Goal: Information Seeking & Learning: Find specific fact

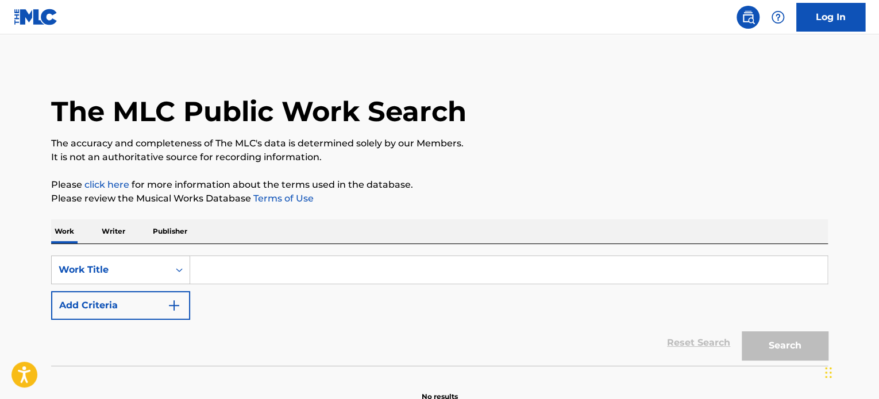
click at [167, 237] on p "Publisher" at bounding box center [169, 231] width 41 height 24
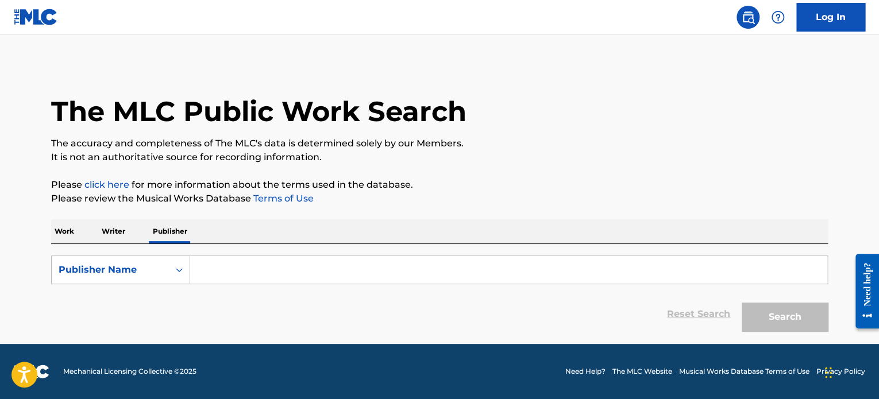
click at [124, 234] on p "Writer" at bounding box center [113, 231] width 30 height 24
drag, startPoint x: 142, startPoint y: 241, endPoint x: 205, endPoint y: 257, distance: 65.0
click at [205, 257] on input "Search Form" at bounding box center [508, 270] width 637 height 28
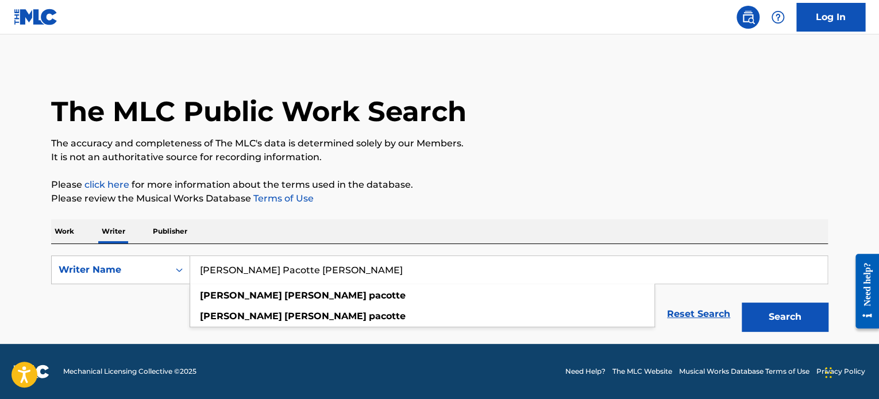
type input "[PERSON_NAME] Pacotte [PERSON_NAME]"
click at [741, 303] on button "Search" at bounding box center [784, 317] width 86 height 29
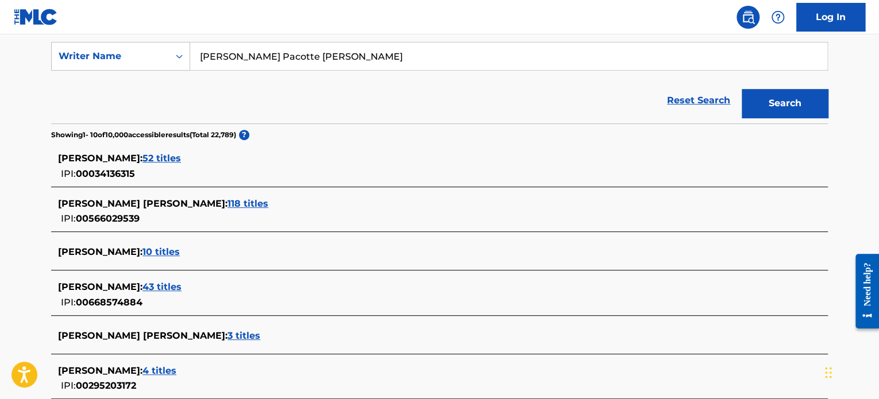
scroll to position [230, 0]
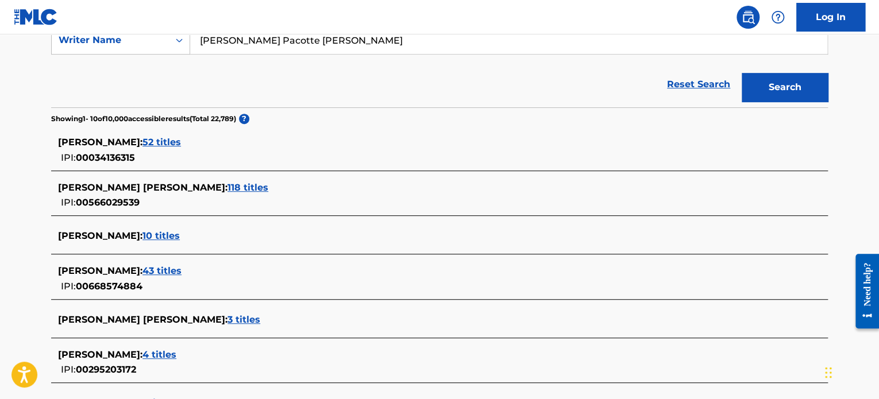
click at [181, 144] on span "52 titles" at bounding box center [161, 142] width 38 height 11
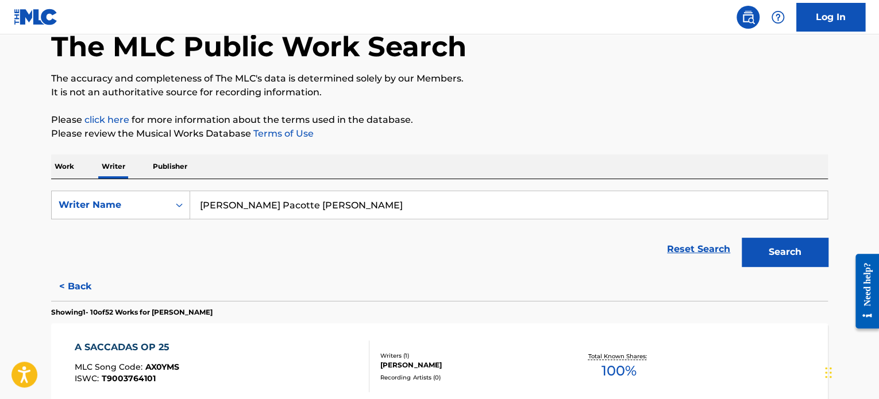
scroll to position [0, 0]
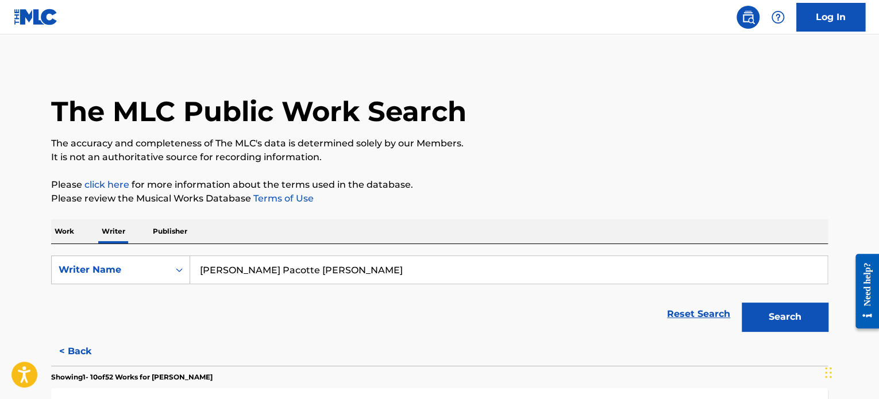
click at [68, 233] on p "Work" at bounding box center [64, 231] width 26 height 24
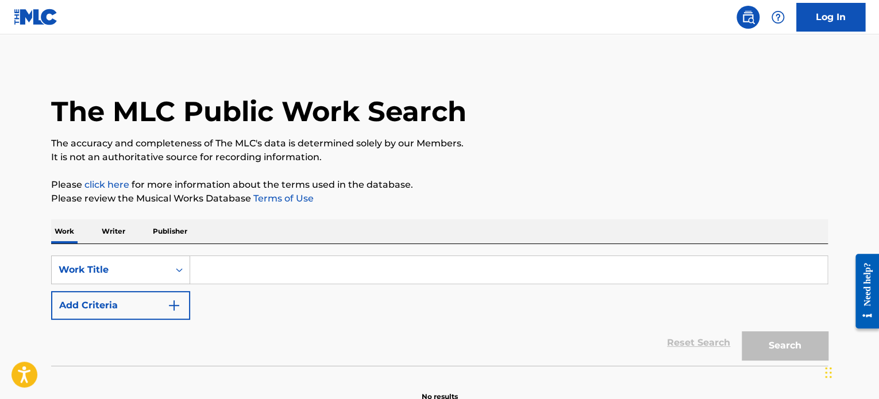
click at [257, 271] on input "Search Form" at bounding box center [508, 270] width 637 height 28
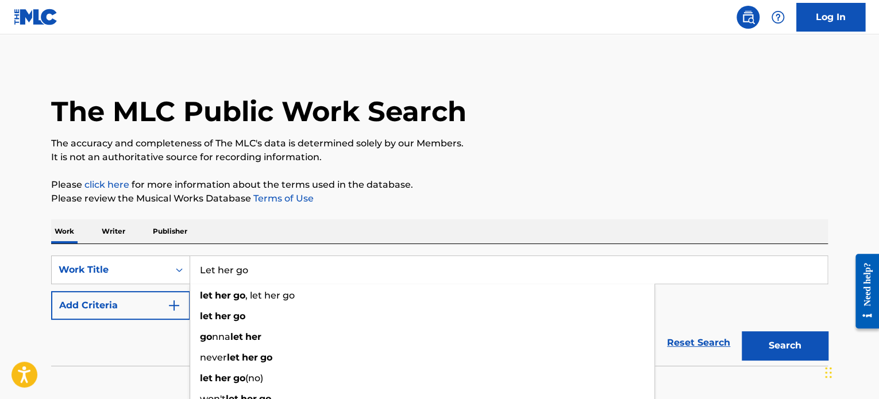
type input "Let her go"
click at [107, 358] on div "Reset Search Search" at bounding box center [439, 343] width 776 height 46
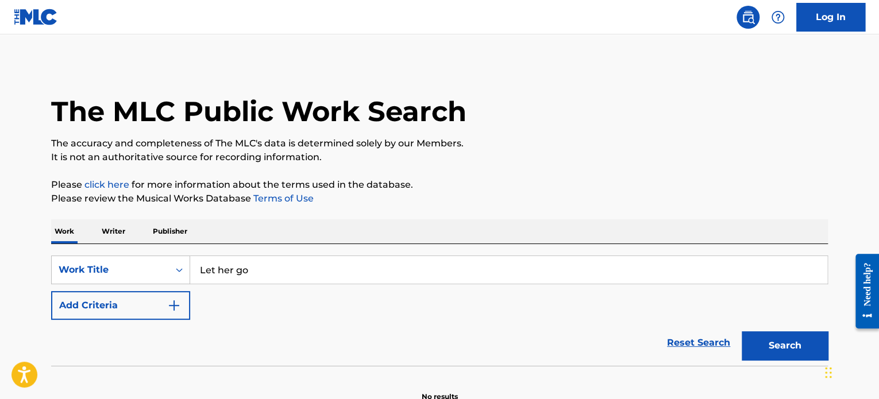
click at [165, 312] on button "Add Criteria" at bounding box center [120, 305] width 139 height 29
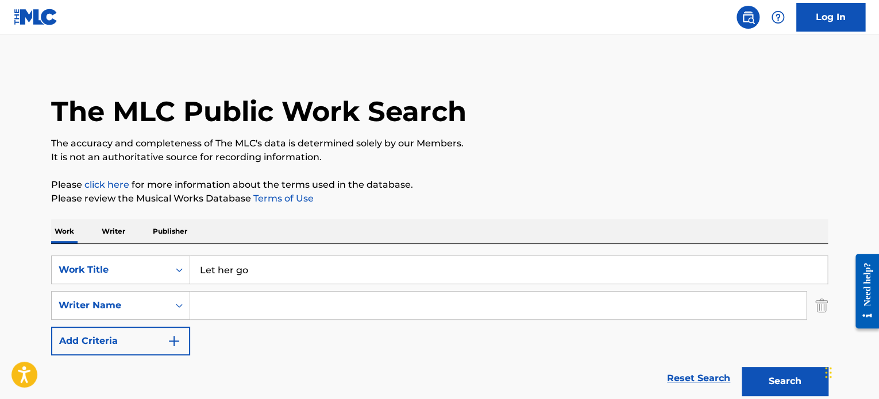
click at [249, 303] on input "Search Form" at bounding box center [498, 306] width 616 height 28
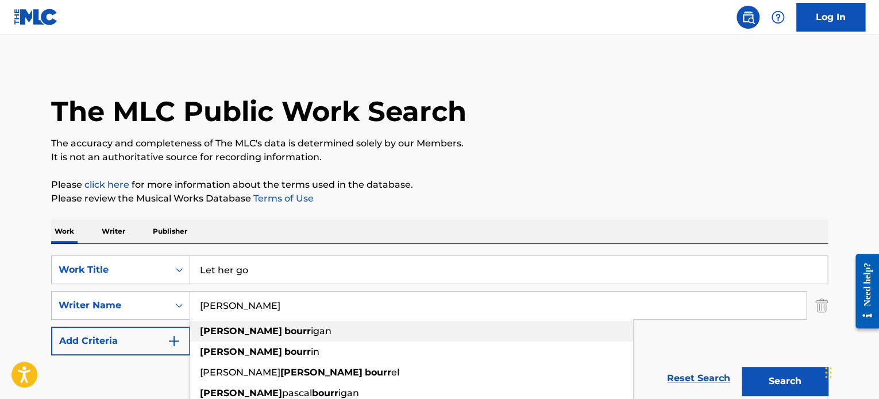
click at [311, 328] on span "igan" at bounding box center [321, 331] width 21 height 11
type input "[PERSON_NAME]"
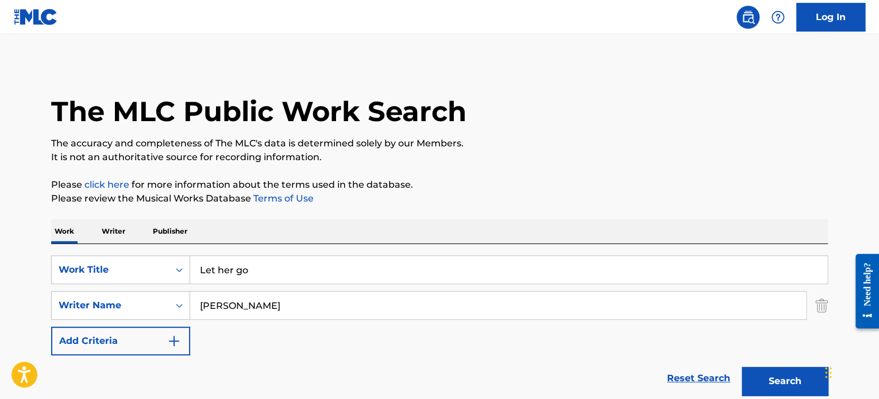
click at [779, 380] on button "Search" at bounding box center [784, 381] width 86 height 29
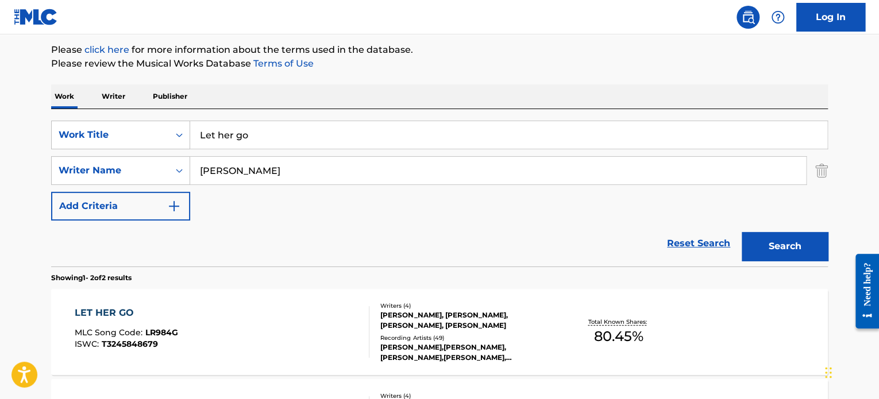
scroll to position [230, 0]
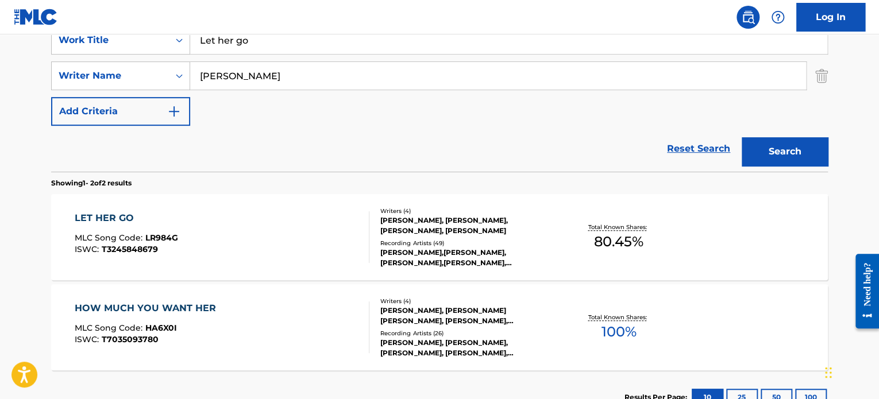
click at [124, 218] on div "LET HER GO" at bounding box center [126, 218] width 103 height 14
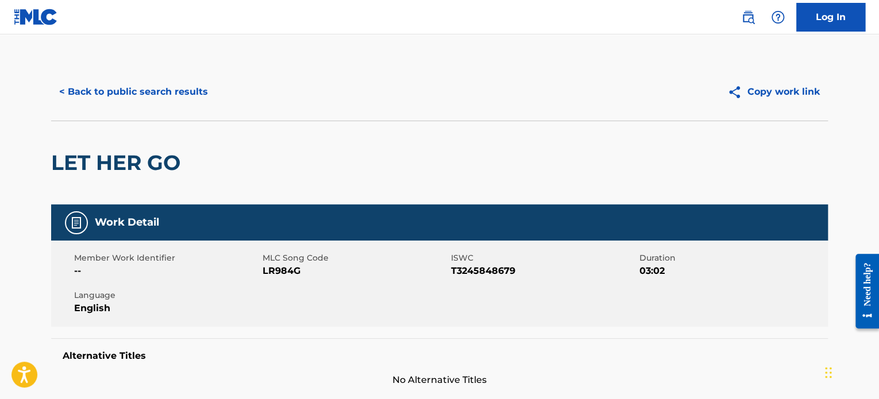
click at [186, 92] on button "< Back to public search results" at bounding box center [133, 92] width 165 height 29
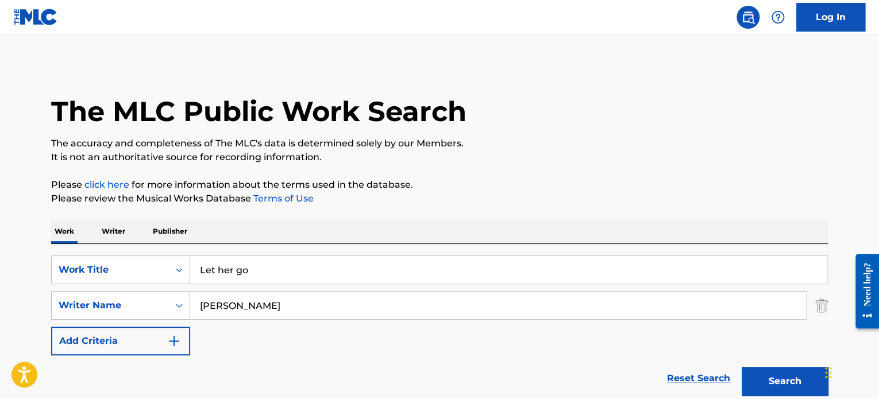
click at [164, 231] on p "Publisher" at bounding box center [169, 231] width 41 height 24
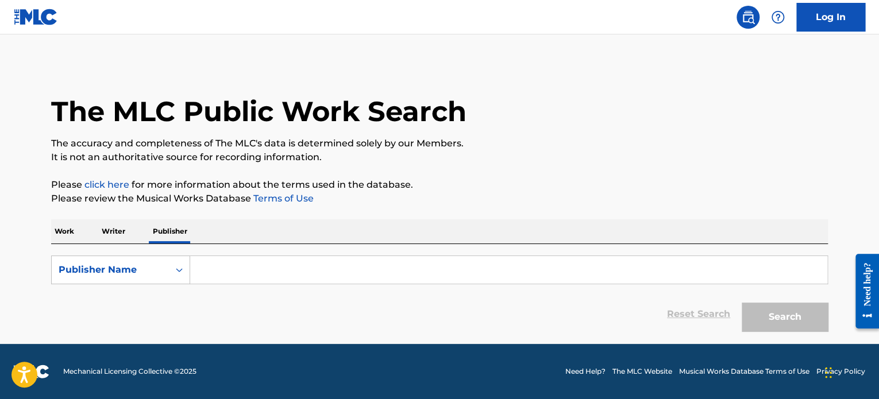
click at [250, 266] on input "Search Form" at bounding box center [508, 270] width 637 height 28
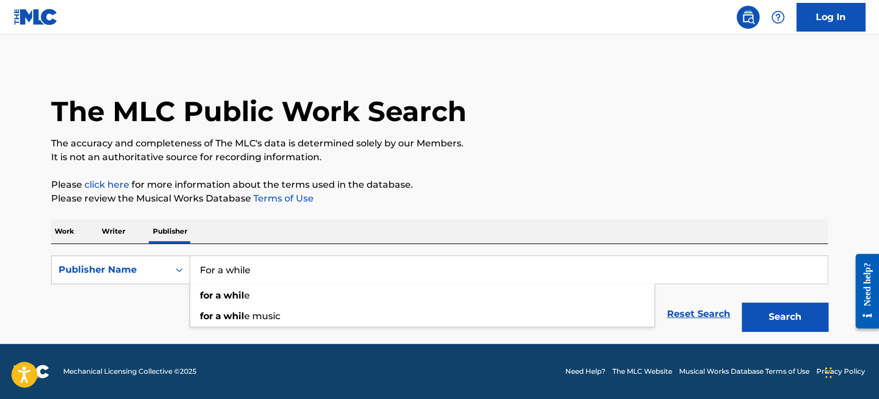
type input "For a while"
click at [741, 303] on button "Search" at bounding box center [784, 317] width 86 height 29
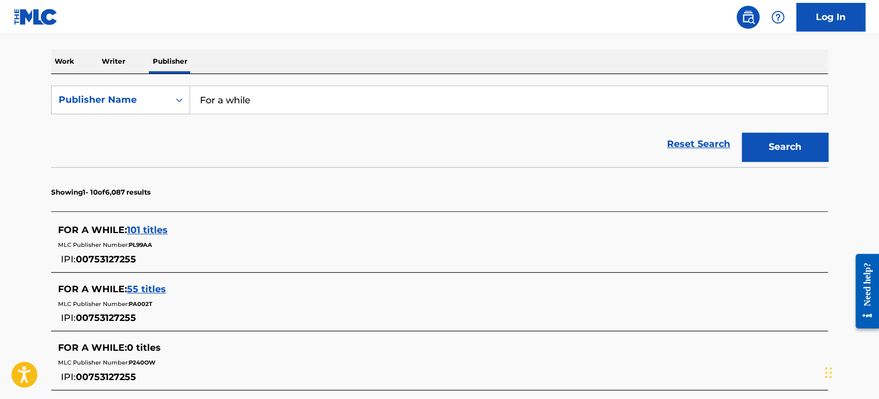
scroll to position [172, 0]
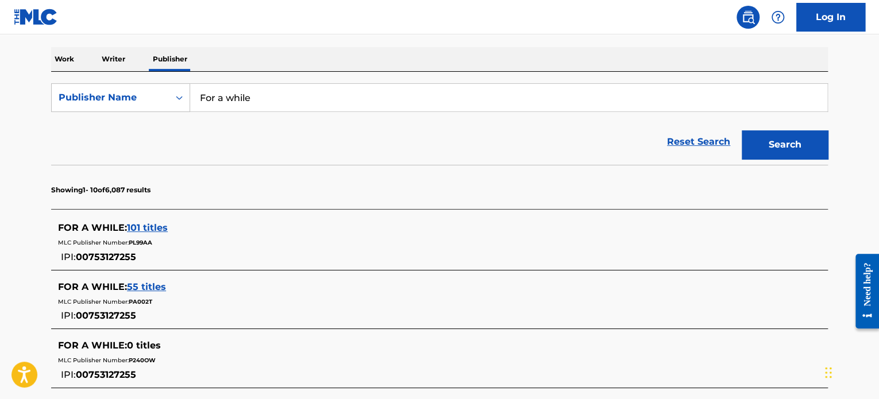
click at [152, 229] on span "101 titles" at bounding box center [147, 227] width 41 height 11
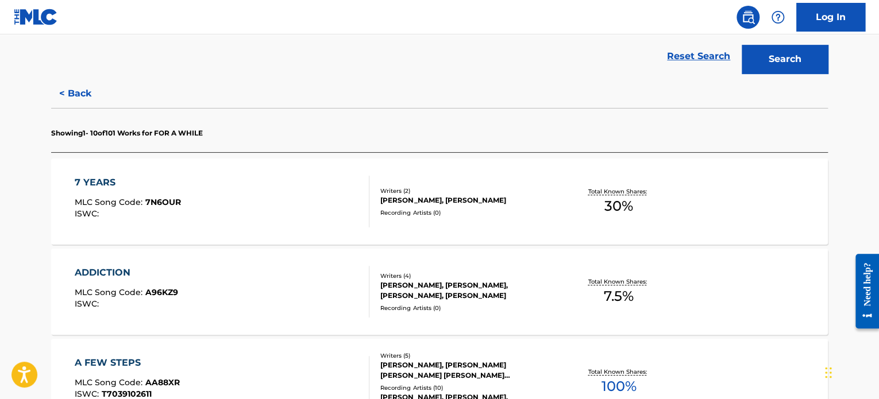
scroll to position [517, 0]
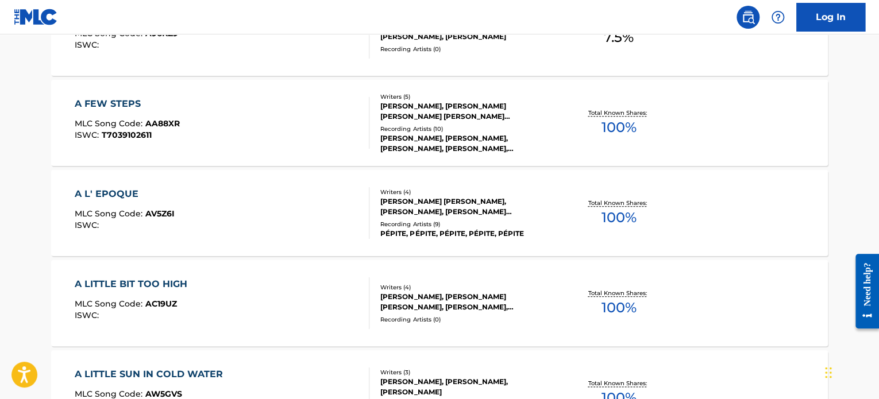
click at [126, 197] on div "A L' EPOQUE" at bounding box center [125, 194] width 100 height 14
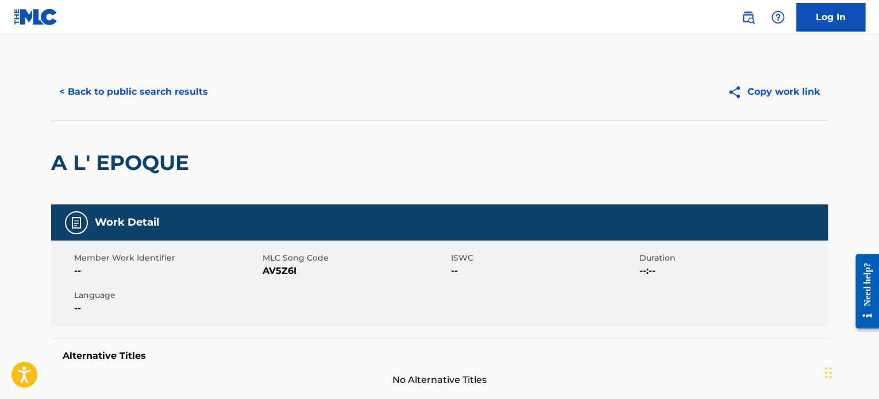
click at [154, 87] on button "< Back to public search results" at bounding box center [133, 92] width 165 height 29
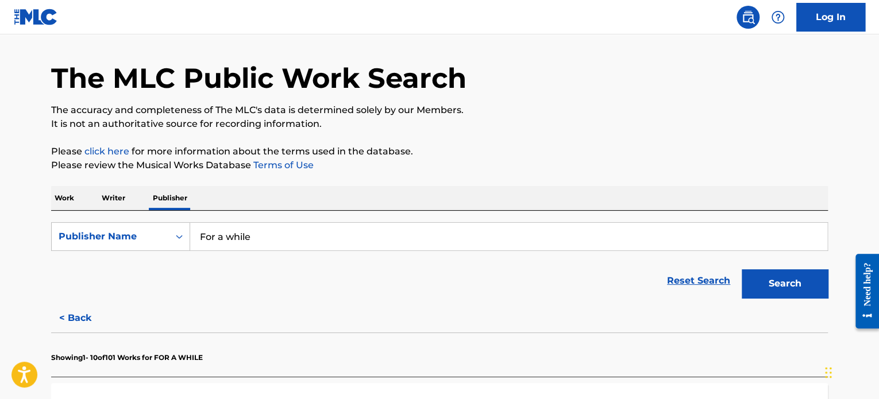
click at [231, 230] on input "For a while" at bounding box center [508, 237] width 637 height 28
click at [231, 231] on input "For a while" at bounding box center [508, 237] width 637 height 28
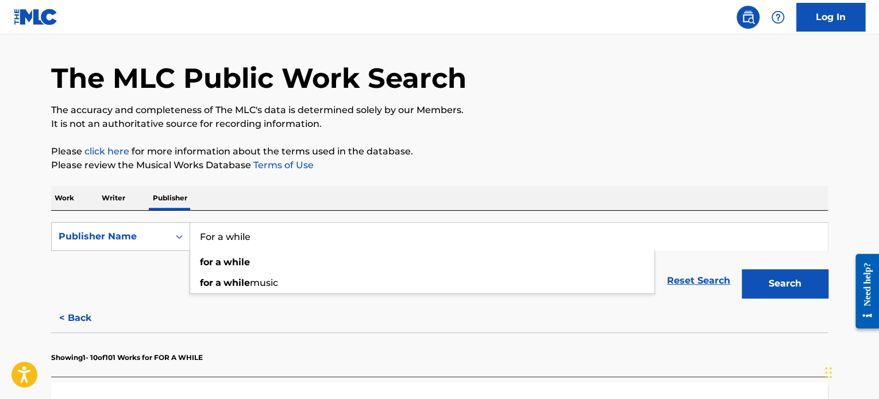
paste input "[PERSON_NAME] Productions"
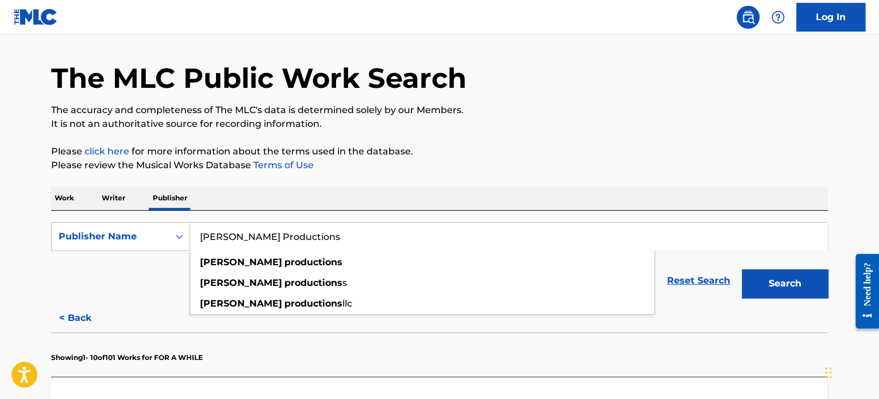
click at [741, 269] on button "Search" at bounding box center [784, 283] width 86 height 29
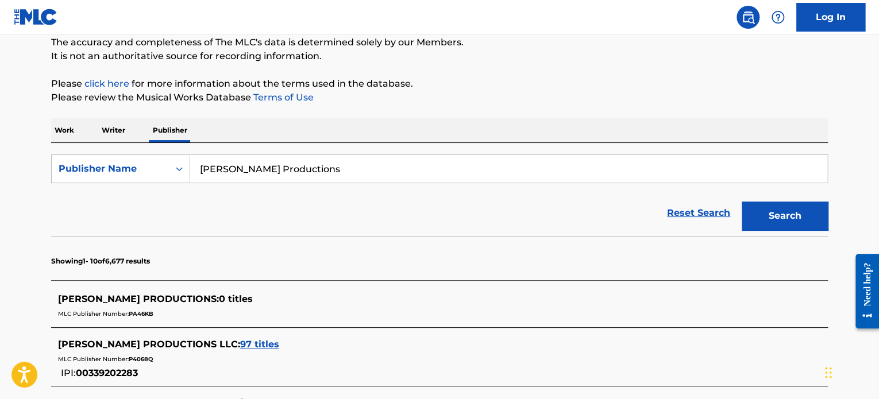
scroll to position [206, 0]
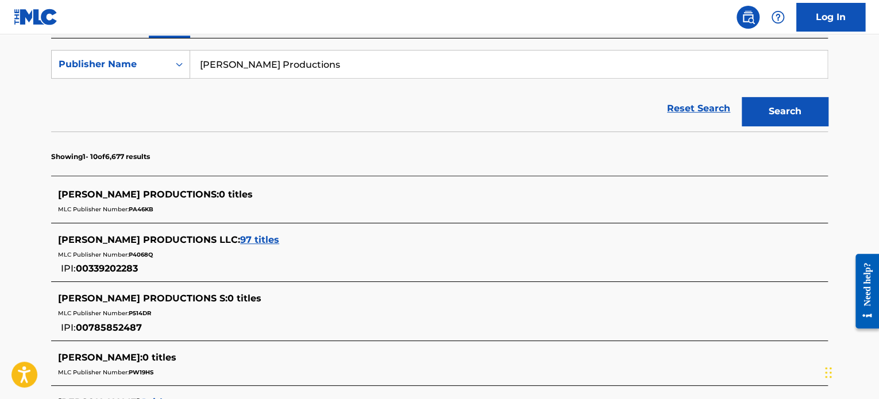
click at [247, 238] on span "97 titles" at bounding box center [259, 239] width 39 height 11
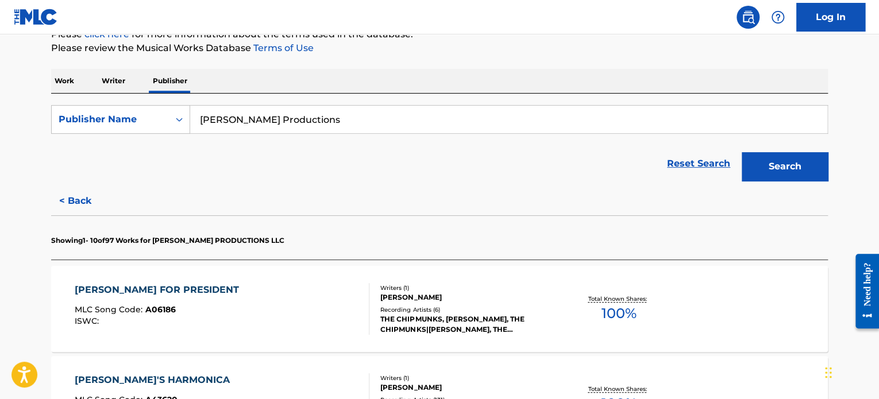
scroll to position [148, 0]
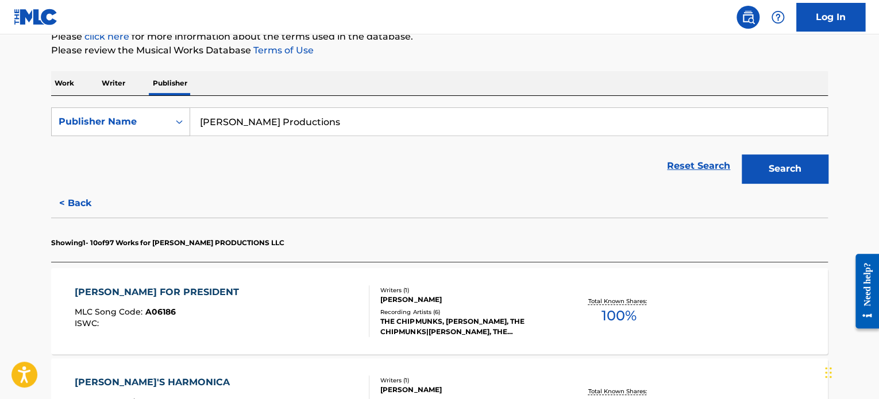
drag, startPoint x: 199, startPoint y: 119, endPoint x: 421, endPoint y: 114, distance: 222.3
click at [421, 114] on input "[PERSON_NAME] Productions" at bounding box center [508, 122] width 637 height 28
type input "Carimusic corp."
click at [741, 154] on button "Search" at bounding box center [784, 168] width 86 height 29
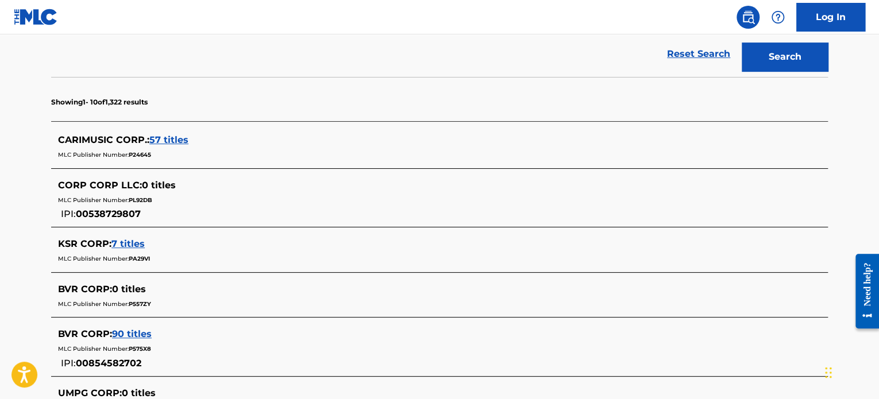
scroll to position [263, 0]
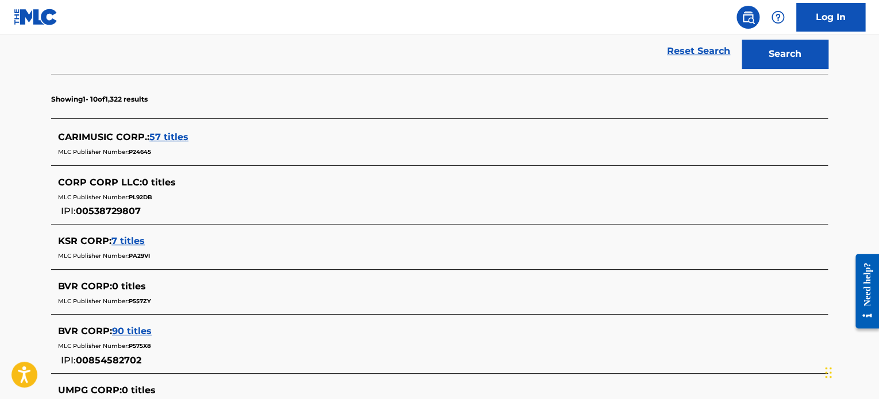
click at [156, 138] on span "57 titles" at bounding box center [168, 136] width 39 height 11
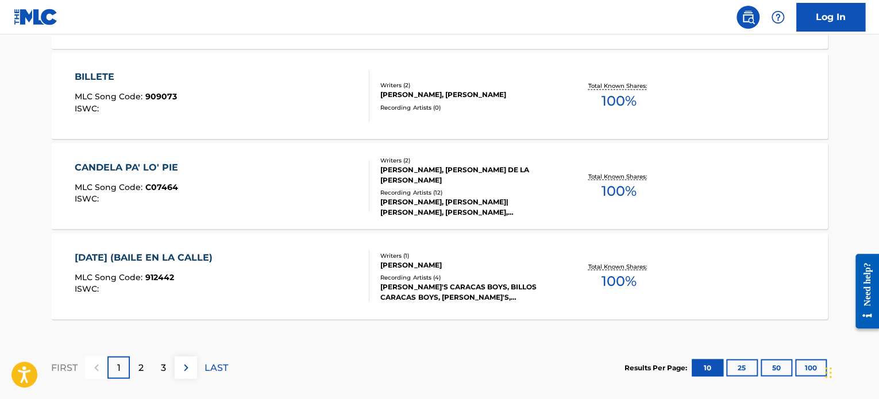
scroll to position [1053, 0]
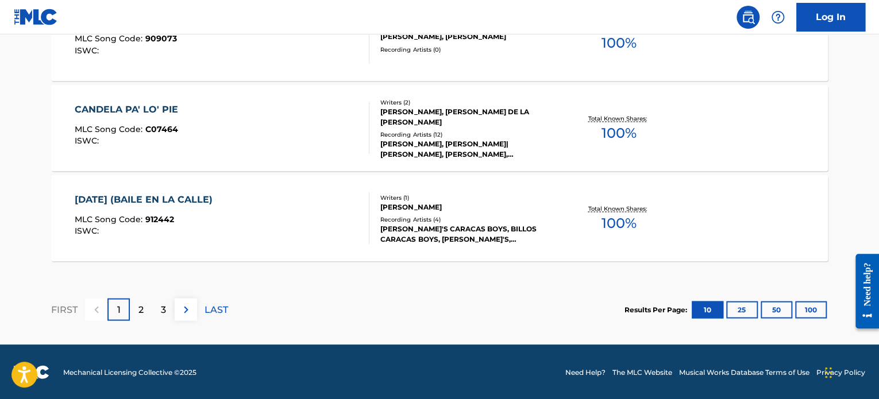
click at [136, 110] on div "CANDELA PA' LO' PIE" at bounding box center [129, 109] width 109 height 14
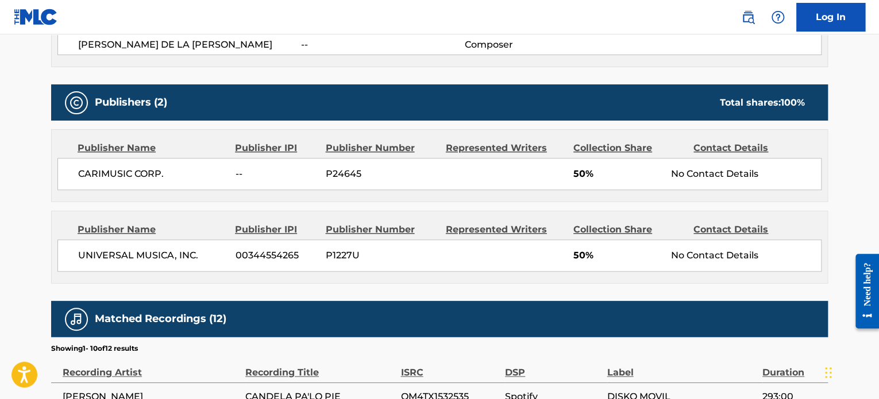
scroll to position [459, 0]
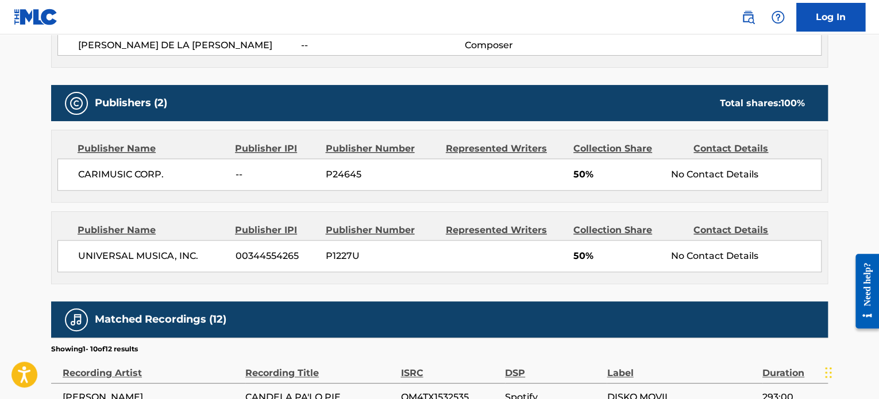
click at [339, 176] on span "P24645" at bounding box center [381, 175] width 111 height 14
click at [268, 168] on span "--" at bounding box center [276, 175] width 82 height 14
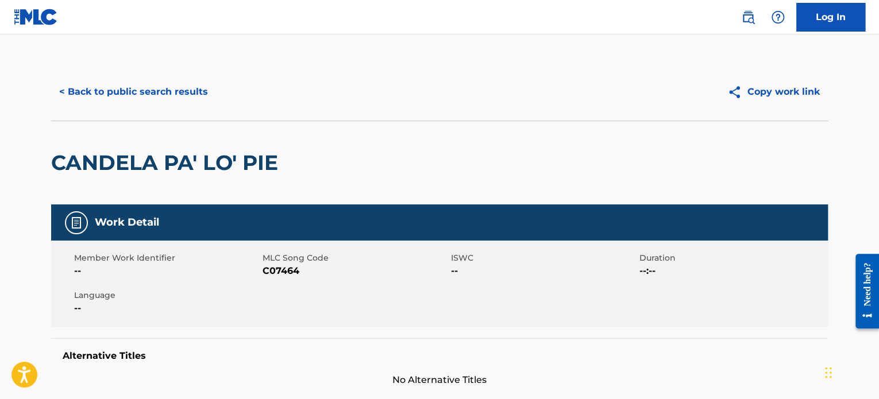
scroll to position [0, 0]
click at [95, 91] on button "< Back to public search results" at bounding box center [133, 92] width 165 height 29
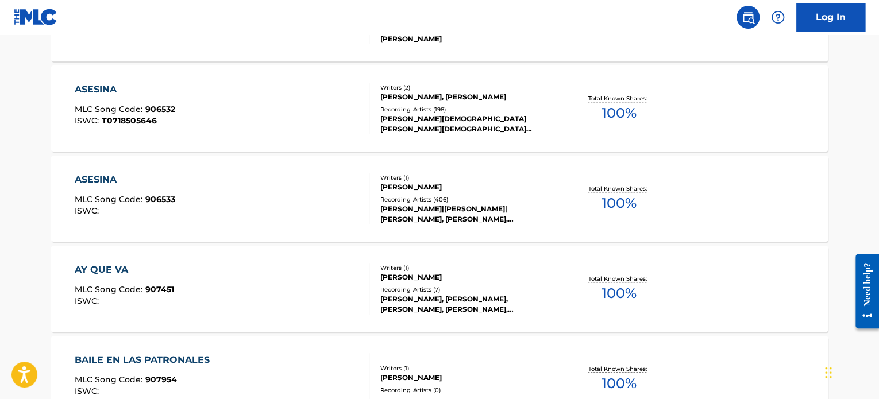
scroll to position [722, 0]
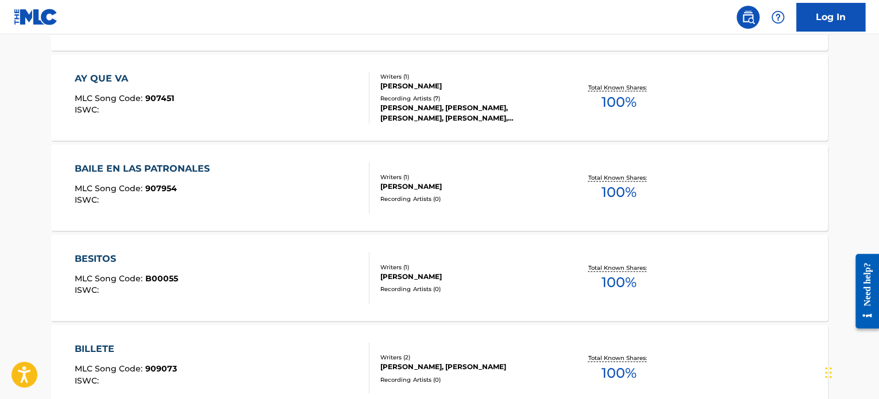
click at [91, 260] on div "BESITOS" at bounding box center [126, 259] width 103 height 14
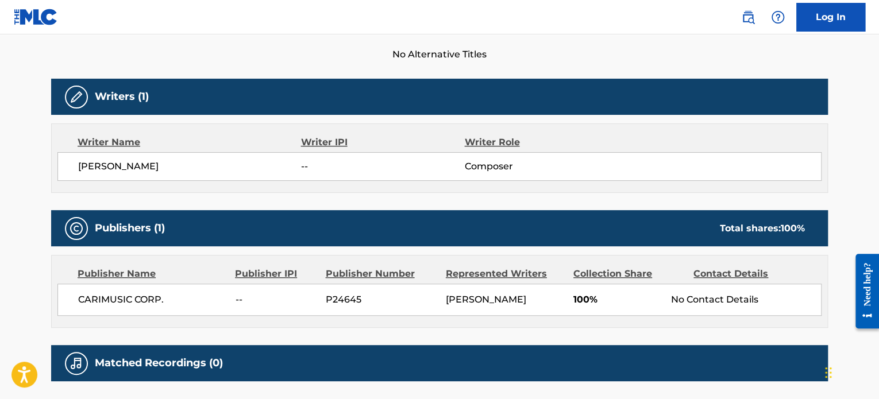
scroll to position [416, 0]
